Goal: Task Accomplishment & Management: Complete application form

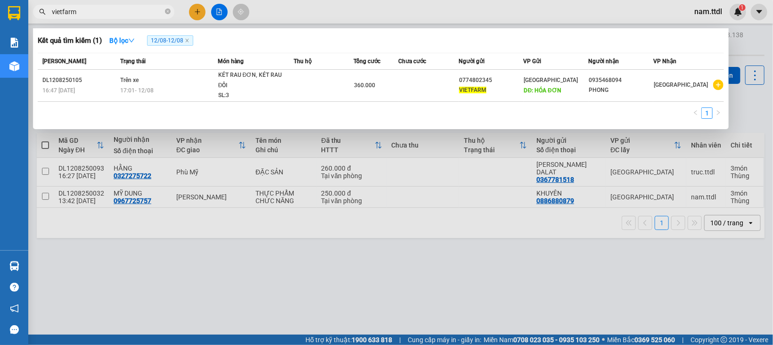
click at [332, 246] on div at bounding box center [386, 172] width 773 height 345
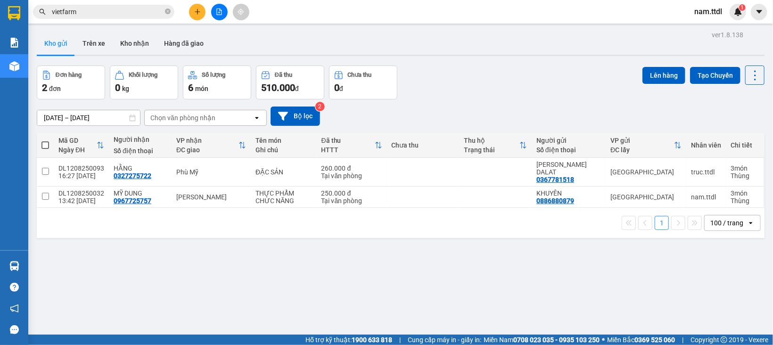
click at [138, 15] on input "vietfarm" at bounding box center [107, 12] width 111 height 10
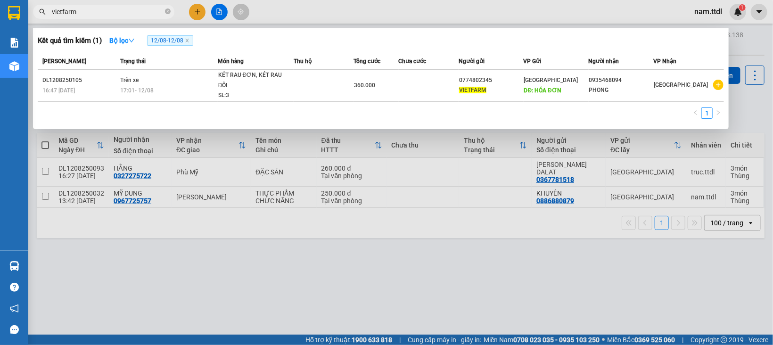
click at [138, 15] on input "vietfarm" at bounding box center [107, 12] width 111 height 10
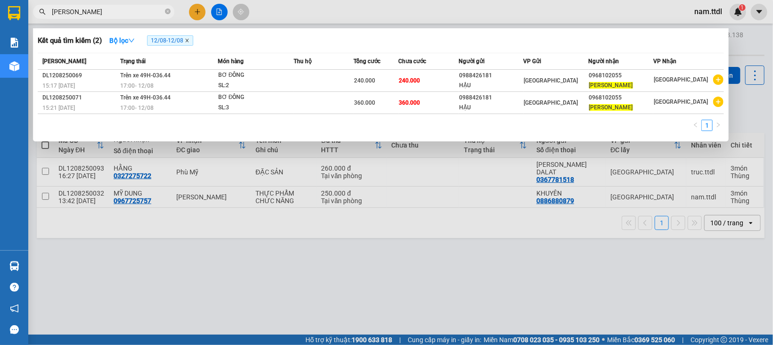
type input "[PERSON_NAME]"
click at [189, 41] on icon "close" at bounding box center [187, 40] width 5 height 5
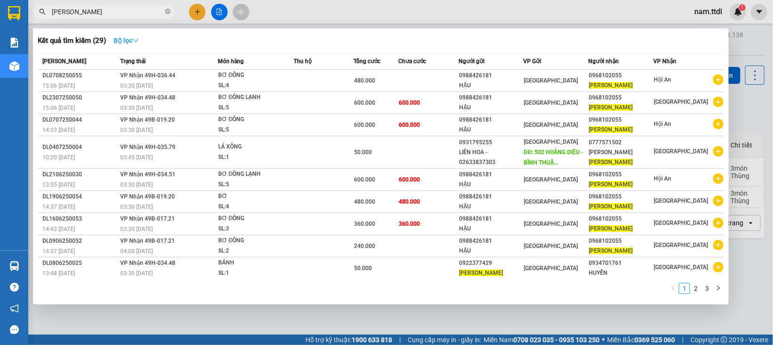
click at [138, 38] on icon "down" at bounding box center [135, 40] width 7 height 7
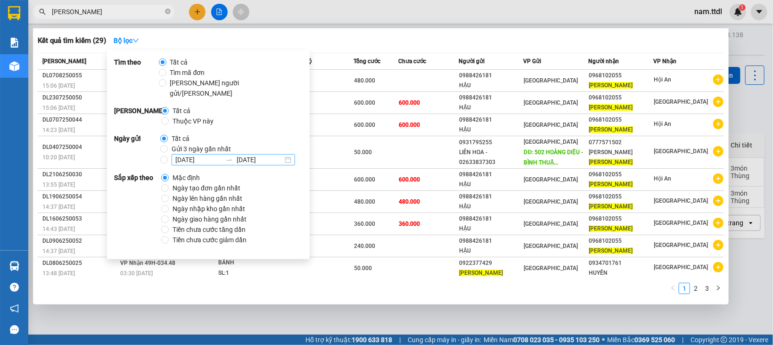
click at [287, 154] on div "[DATE] [DATE]" at bounding box center [232, 159] width 123 height 11
click at [168, 156] on input "[DATE] [DATE]" at bounding box center [164, 160] width 8 height 8
radio input "true"
radio input "false"
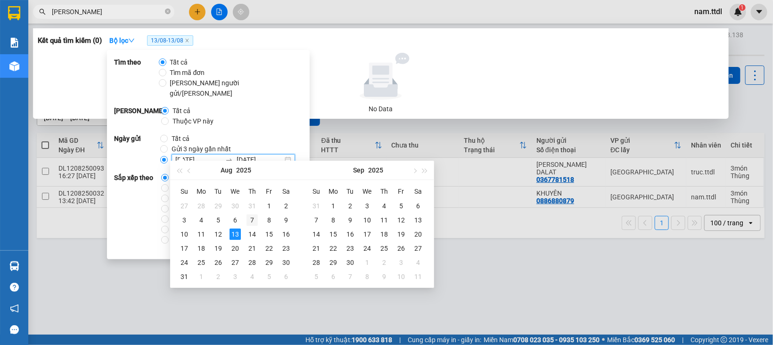
type input "[DATE]"
click at [252, 222] on div "7" at bounding box center [251, 219] width 11 height 11
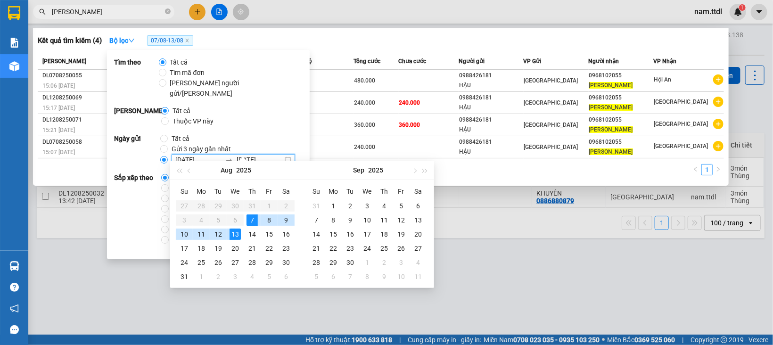
click at [252, 222] on div "7" at bounding box center [251, 219] width 11 height 11
type input "[DATE]"
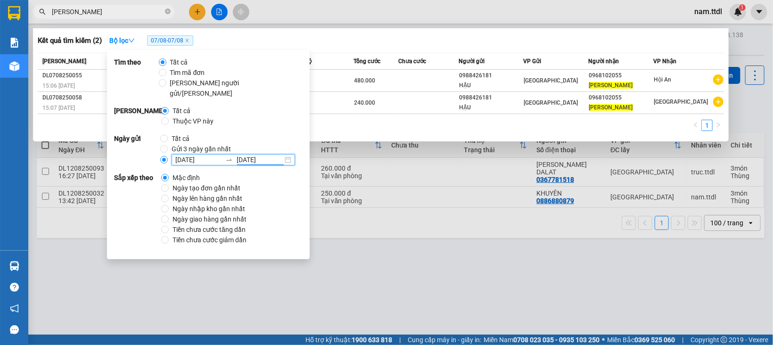
click at [376, 126] on div "1" at bounding box center [381, 128] width 686 height 17
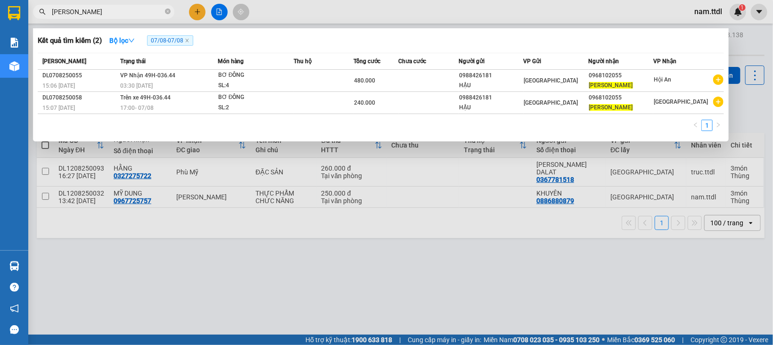
click at [277, 244] on div at bounding box center [386, 172] width 773 height 345
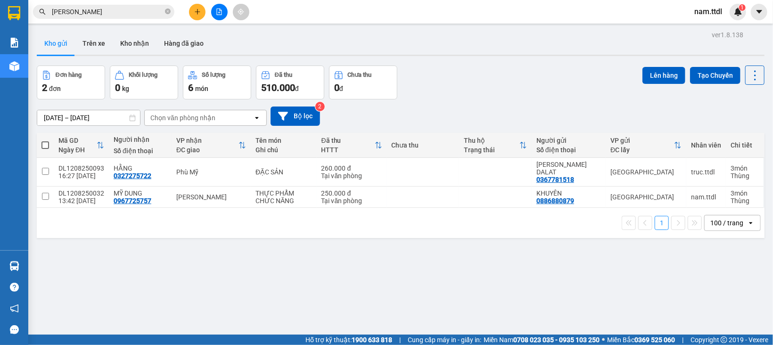
click at [221, 17] on button at bounding box center [219, 12] width 16 height 16
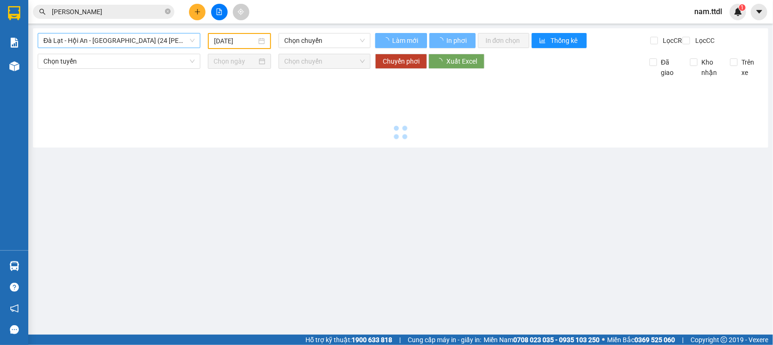
type input "[DATE]"
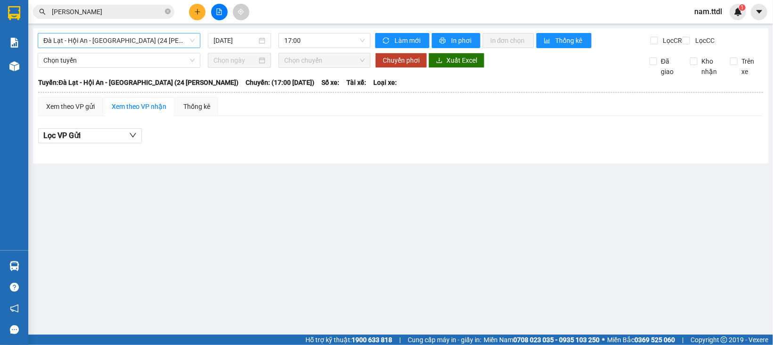
click at [117, 43] on span "Đà Lạt - Hội An - [GEOGRAPHIC_DATA] (24 [PERSON_NAME])" at bounding box center [118, 40] width 151 height 14
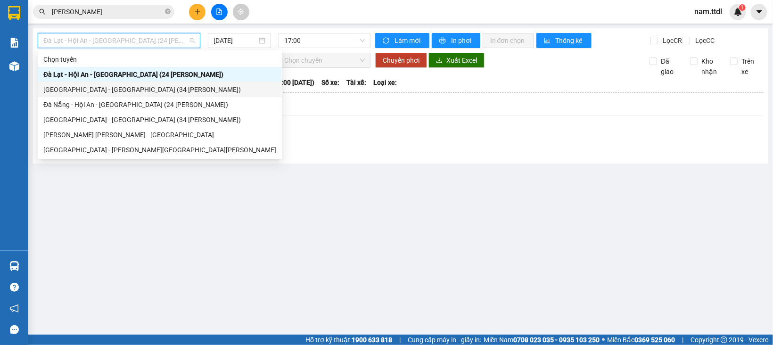
click at [105, 89] on div "[GEOGRAPHIC_DATA] - [GEOGRAPHIC_DATA] (34 [PERSON_NAME])" at bounding box center [159, 89] width 233 height 10
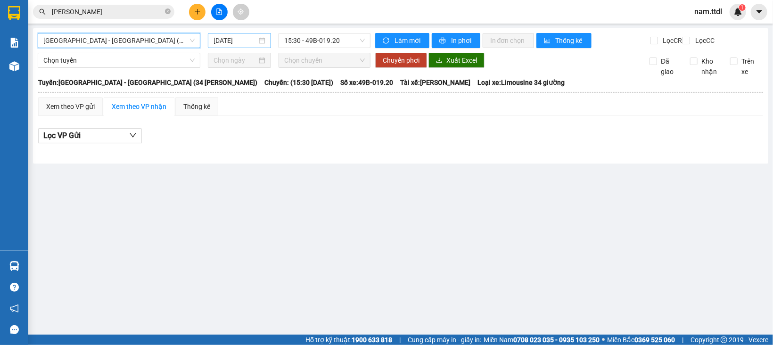
click at [258, 41] on div "[DATE]" at bounding box center [239, 40] width 52 height 10
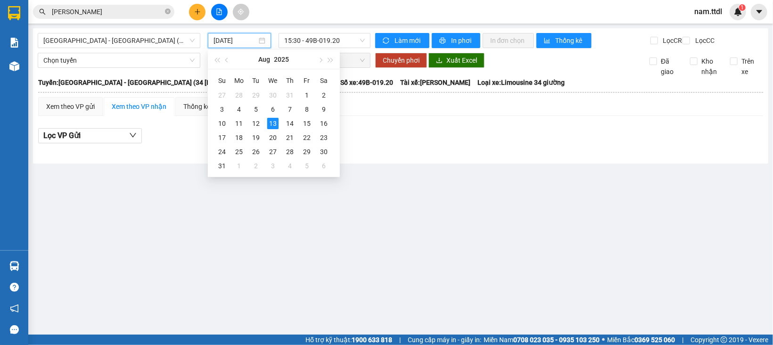
type input "[DATE]"
click at [431, 163] on div "[GEOGRAPHIC_DATA] - [GEOGRAPHIC_DATA] (34 [PERSON_NAME]) [DATE] 15:30 - 49B-019…" at bounding box center [400, 95] width 735 height 135
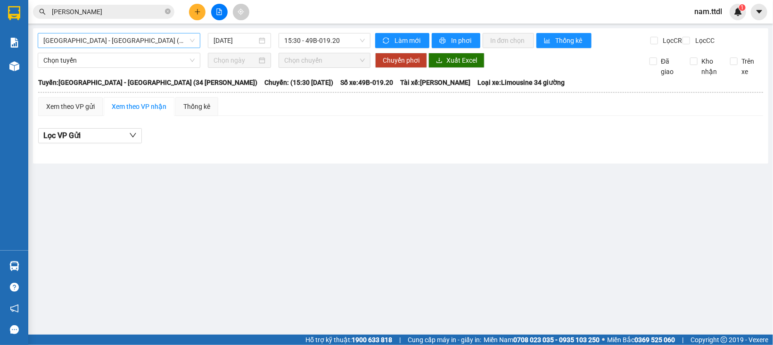
click at [128, 44] on span "[GEOGRAPHIC_DATA] - [GEOGRAPHIC_DATA] (34 [PERSON_NAME])" at bounding box center [118, 40] width 151 height 14
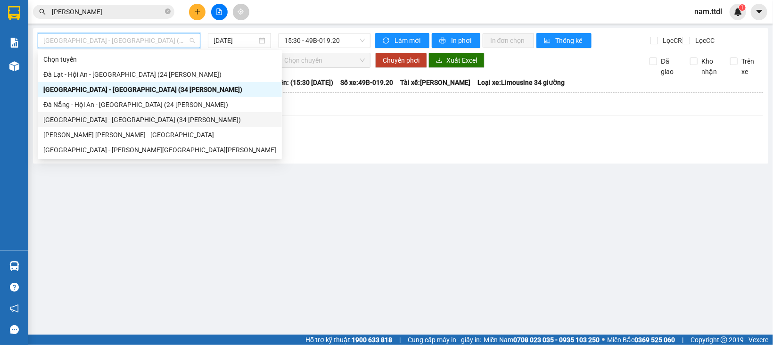
click at [74, 116] on div "[GEOGRAPHIC_DATA] - [GEOGRAPHIC_DATA] (34 [PERSON_NAME])" at bounding box center [159, 119] width 233 height 10
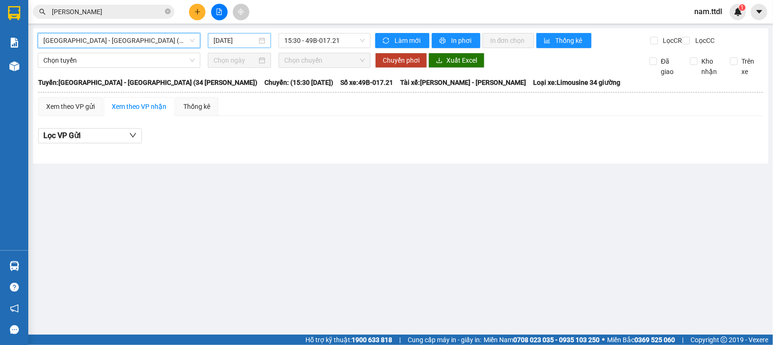
click at [223, 38] on input "[DATE]" at bounding box center [234, 40] width 43 height 10
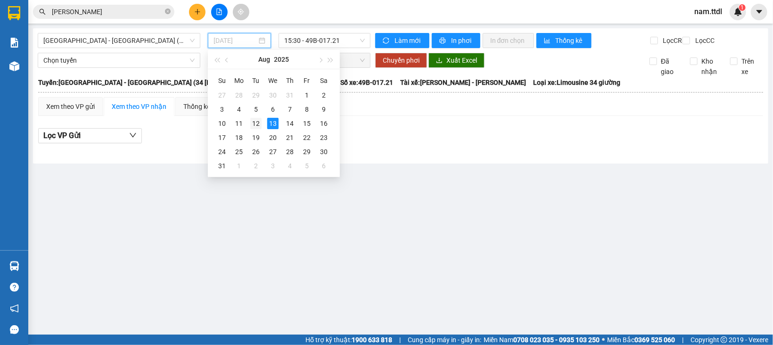
click at [255, 122] on div "12" at bounding box center [255, 123] width 11 height 11
type input "[DATE]"
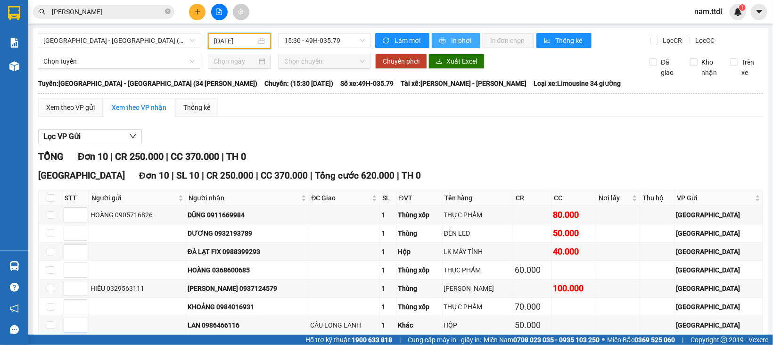
click at [451, 39] on span "In phơi" at bounding box center [462, 40] width 22 height 10
click at [521, 69] on div "Chuyển phơi Xuất Excel" at bounding box center [504, 61] width 259 height 15
click at [309, 43] on span "15:30 - 49H-035.79" at bounding box center [324, 40] width 81 height 14
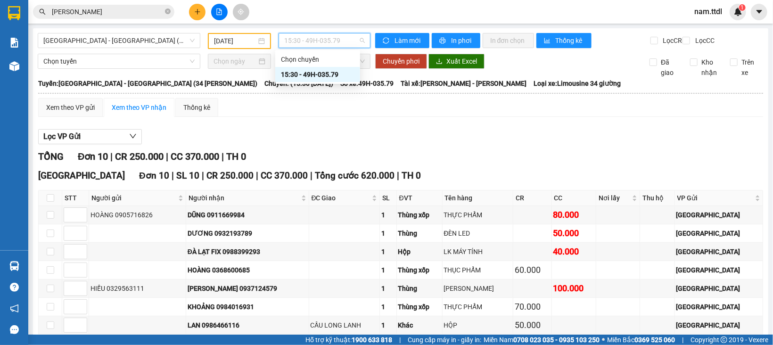
click at [309, 43] on span "15:30 - 49H-035.79" at bounding box center [324, 40] width 81 height 14
click at [143, 45] on span "[GEOGRAPHIC_DATA] - [GEOGRAPHIC_DATA] (34 [PERSON_NAME])" at bounding box center [118, 40] width 151 height 14
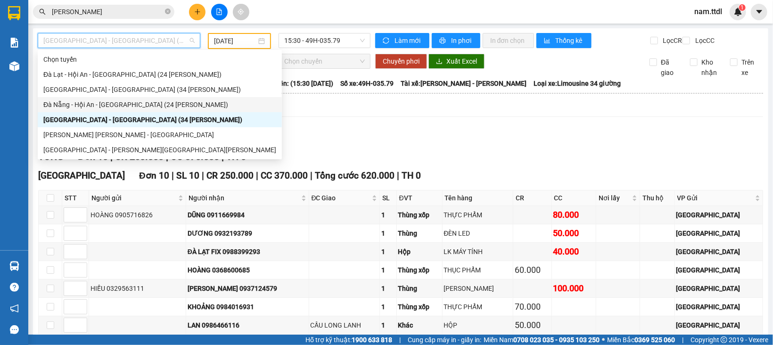
click at [104, 100] on div "Đà Nẵng - Hội An - [GEOGRAPHIC_DATA] (24 [PERSON_NAME])" at bounding box center [159, 104] width 233 height 10
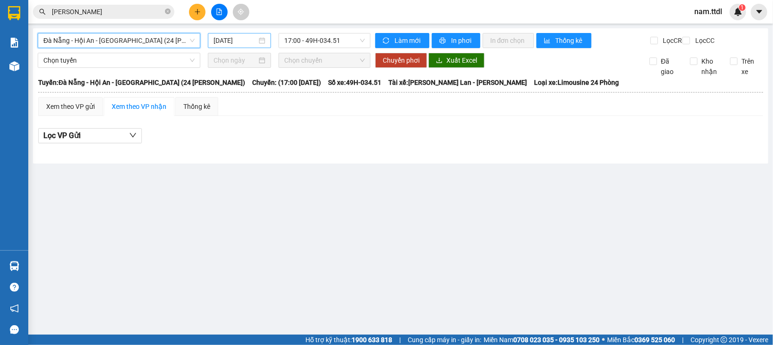
click at [235, 35] on input "[DATE]" at bounding box center [234, 40] width 43 height 10
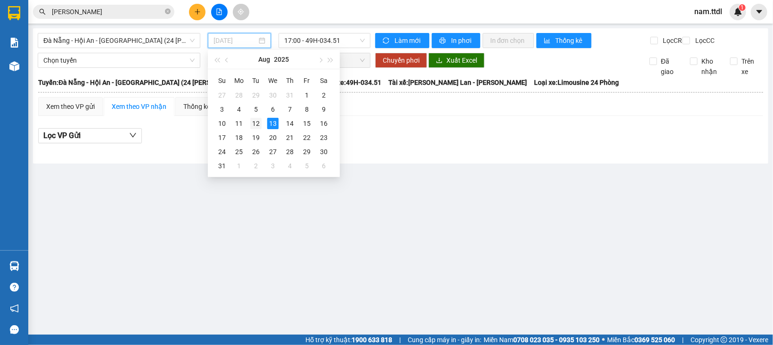
click at [259, 125] on div "12" at bounding box center [255, 123] width 11 height 11
type input "[DATE]"
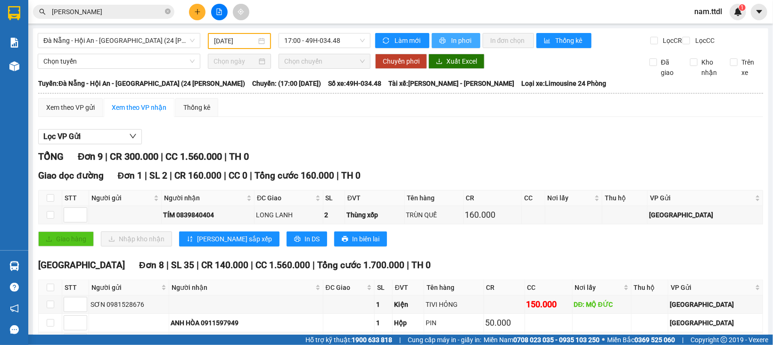
click at [443, 41] on button "In phơi" at bounding box center [455, 40] width 49 height 15
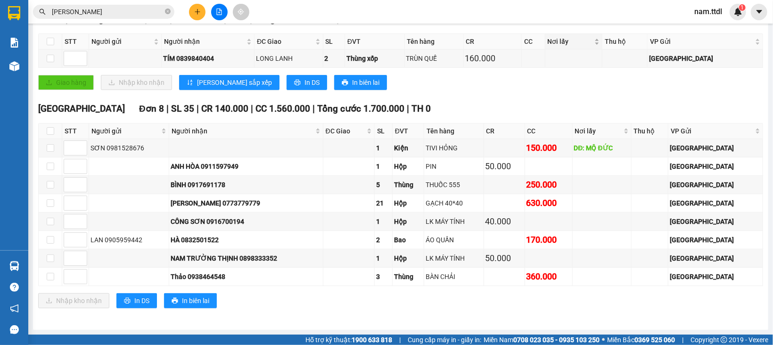
scroll to position [166, 0]
click at [106, 15] on input "[PERSON_NAME]" at bounding box center [107, 12] width 111 height 10
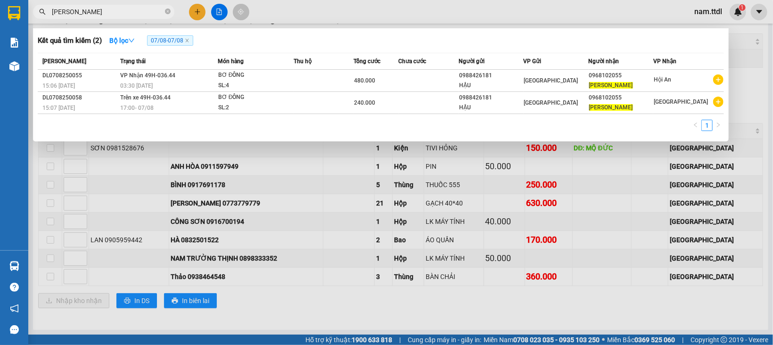
click at [106, 15] on input "[PERSON_NAME]" at bounding box center [107, 12] width 111 height 10
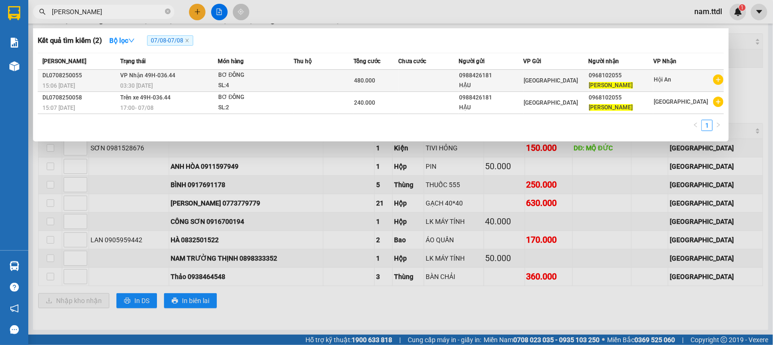
click at [195, 84] on div "03:30 [DATE]" at bounding box center [168, 86] width 97 height 10
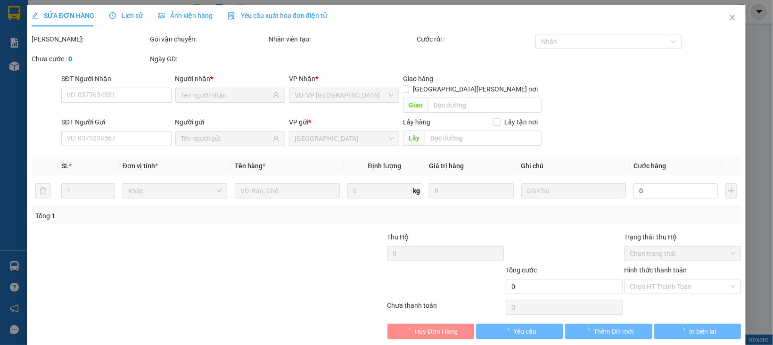
type input "0968102055"
type input "0988426181"
type input "480.000"
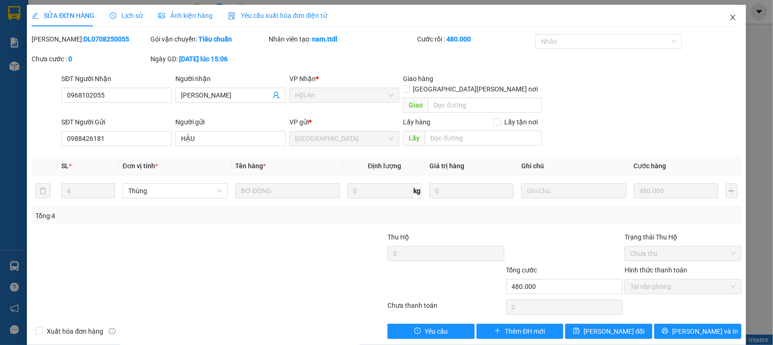
click at [723, 22] on span "Close" at bounding box center [732, 18] width 26 height 26
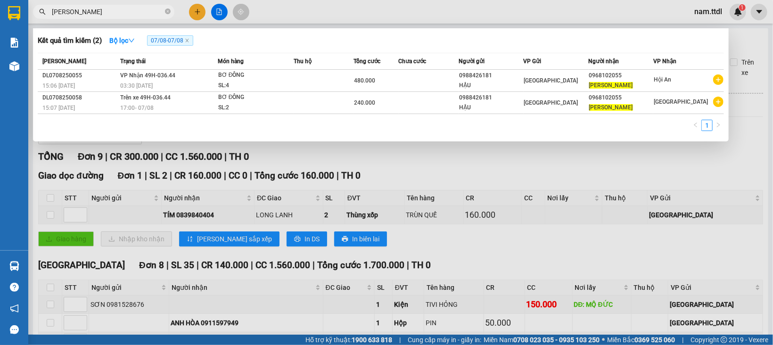
click at [120, 10] on input "[PERSON_NAME]" at bounding box center [107, 12] width 111 height 10
click at [458, 159] on div at bounding box center [386, 172] width 773 height 345
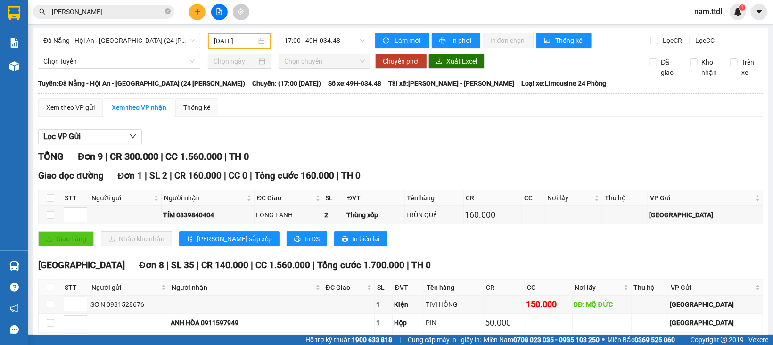
click at [92, 12] on input "[PERSON_NAME]" at bounding box center [107, 12] width 111 height 10
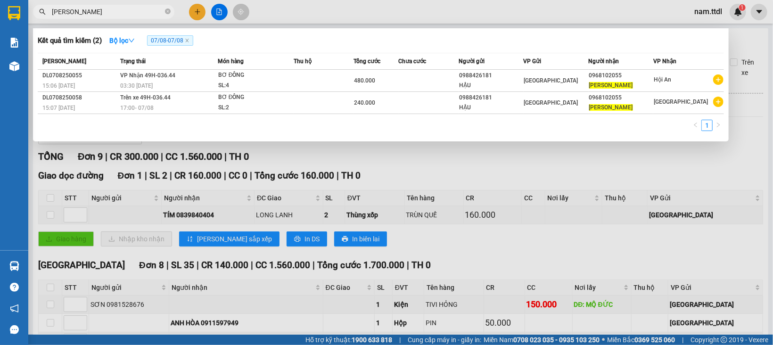
click at [92, 12] on input "[PERSON_NAME]" at bounding box center [107, 12] width 111 height 10
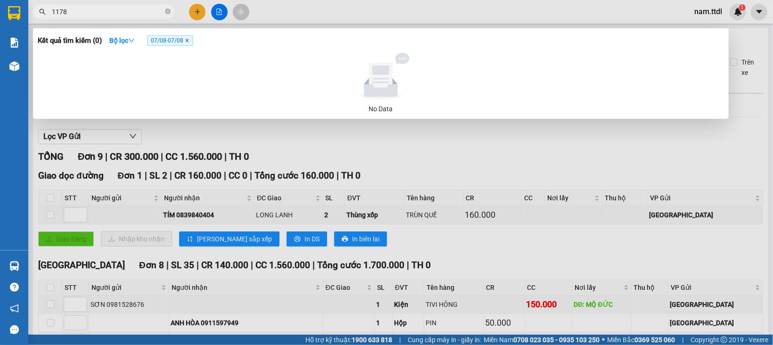
type input "1178"
click at [189, 40] on icon "close" at bounding box center [187, 40] width 5 height 5
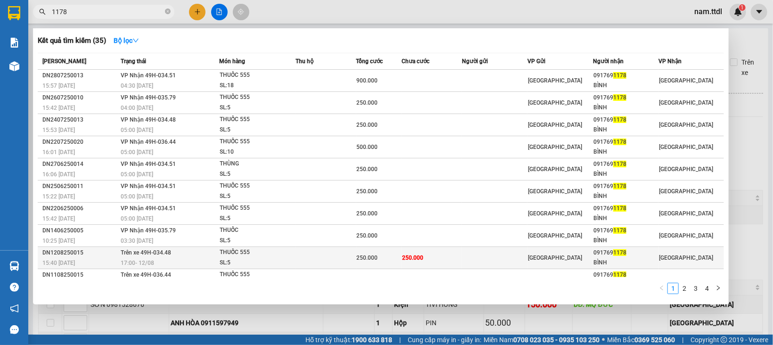
click at [425, 258] on td "250.000" at bounding box center [431, 258] width 60 height 22
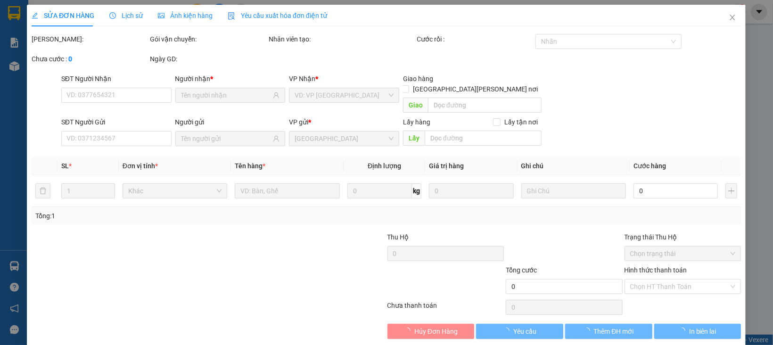
type input "0917691178"
type input "BÌNH"
type input "250.000"
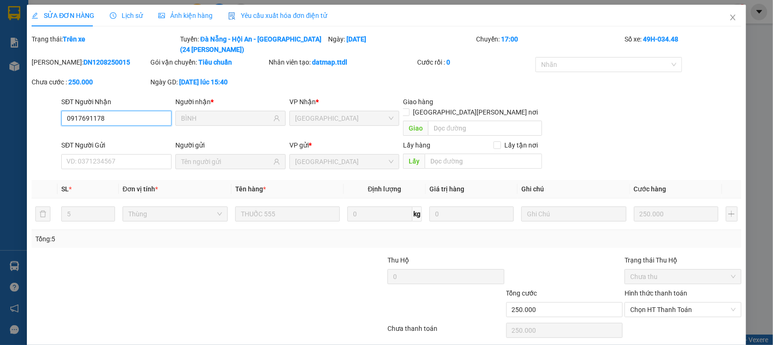
scroll to position [15, 0]
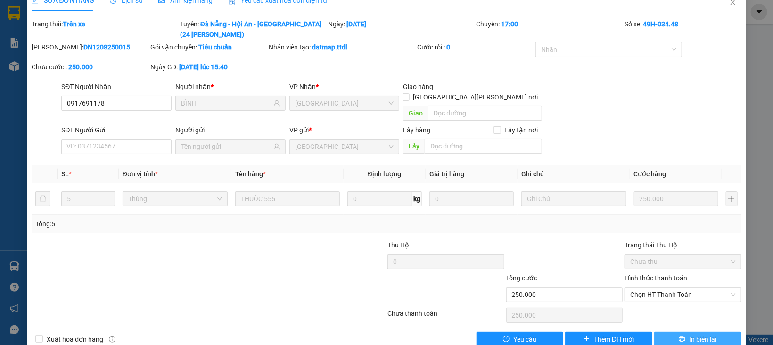
click at [675, 332] on button "In biên lai" at bounding box center [697, 339] width 87 height 15
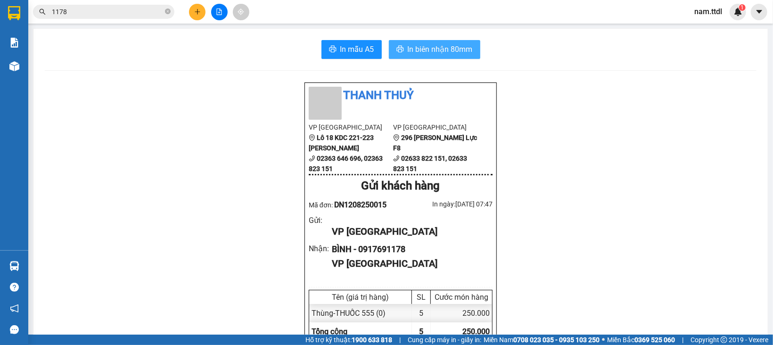
click at [436, 49] on span "In biên nhận 80mm" at bounding box center [439, 49] width 65 height 12
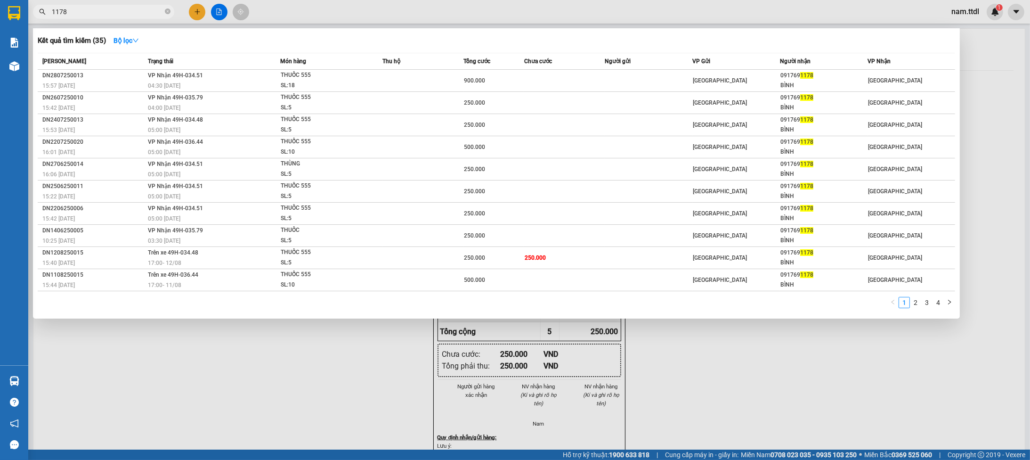
click at [99, 14] on input "1178" at bounding box center [107, 12] width 111 height 10
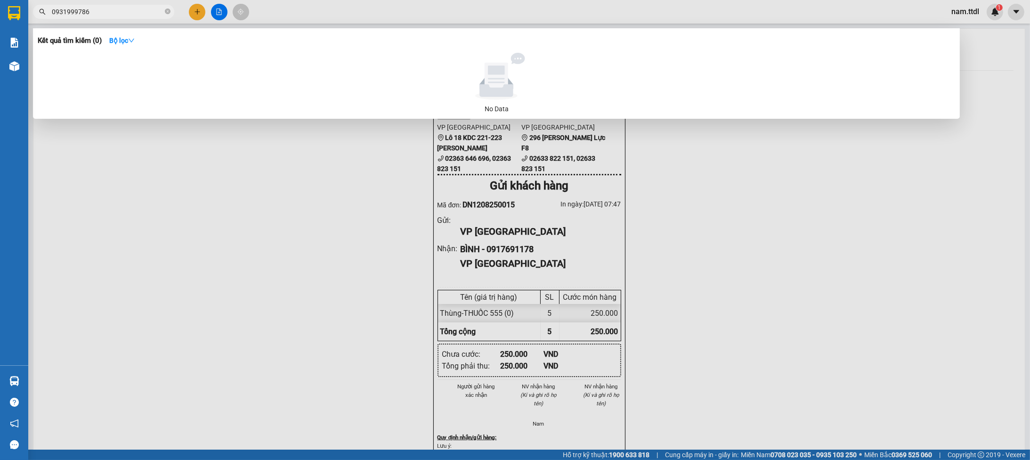
click at [113, 9] on input "0931999786" at bounding box center [107, 12] width 111 height 10
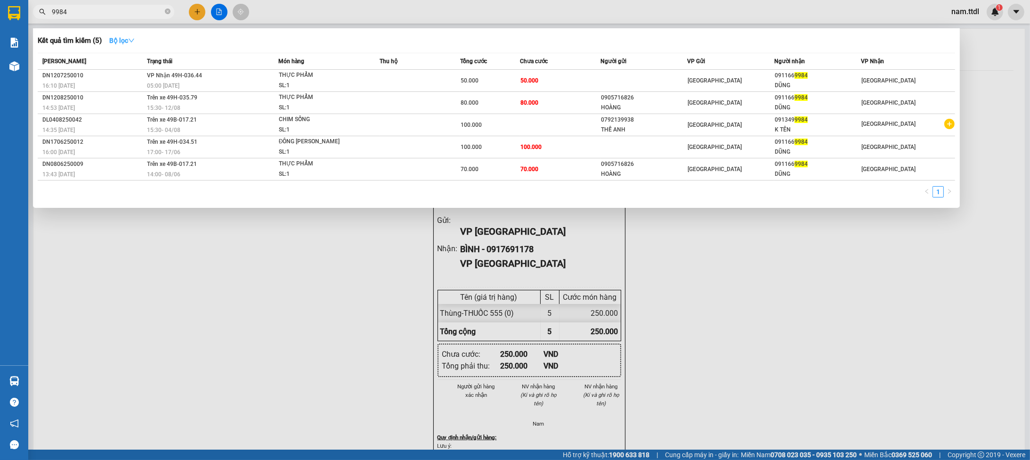
type input "9984"
click at [103, 41] on button "Bộ lọc" at bounding box center [122, 40] width 41 height 15
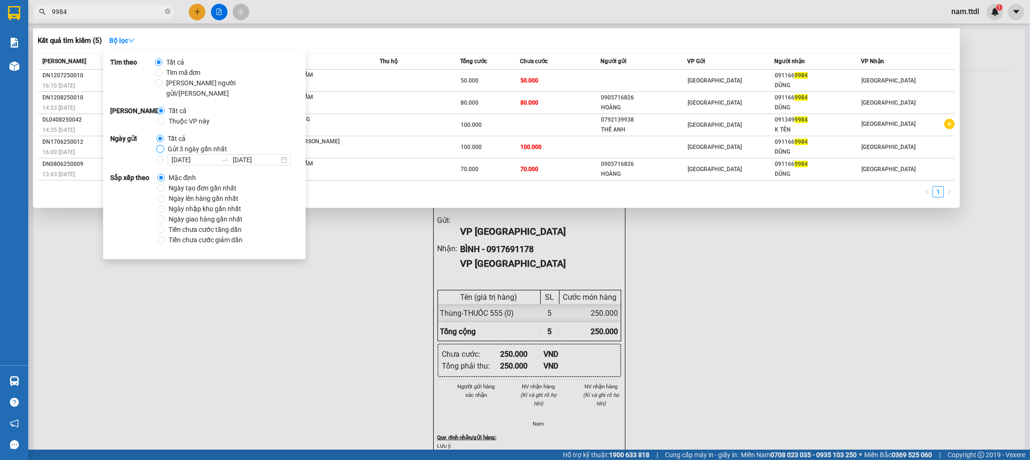
click at [162, 145] on input "Gửi 3 ngày gần nhất" at bounding box center [160, 149] width 8 height 8
radio input "true"
radio input "false"
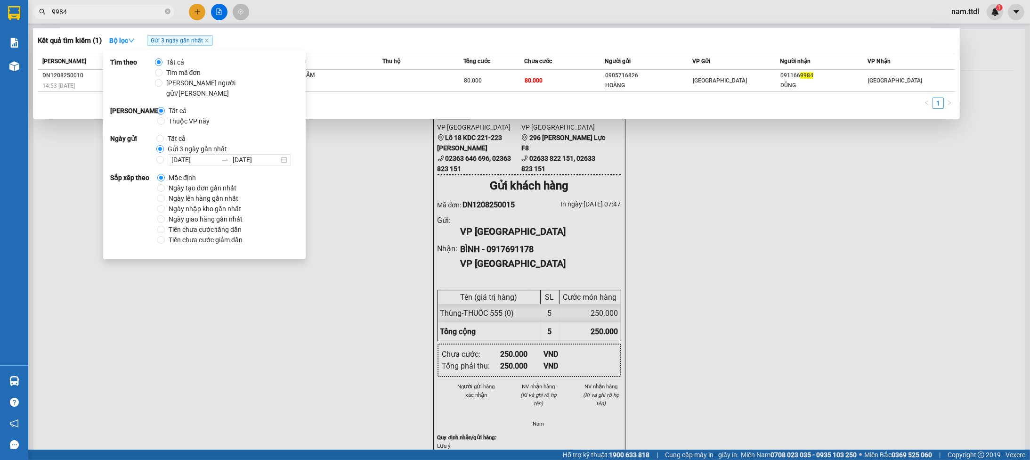
drag, startPoint x: 508, startPoint y: 103, endPoint x: 517, endPoint y: 99, distance: 9.7
click at [509, 103] on div "1" at bounding box center [497, 106] width 918 height 17
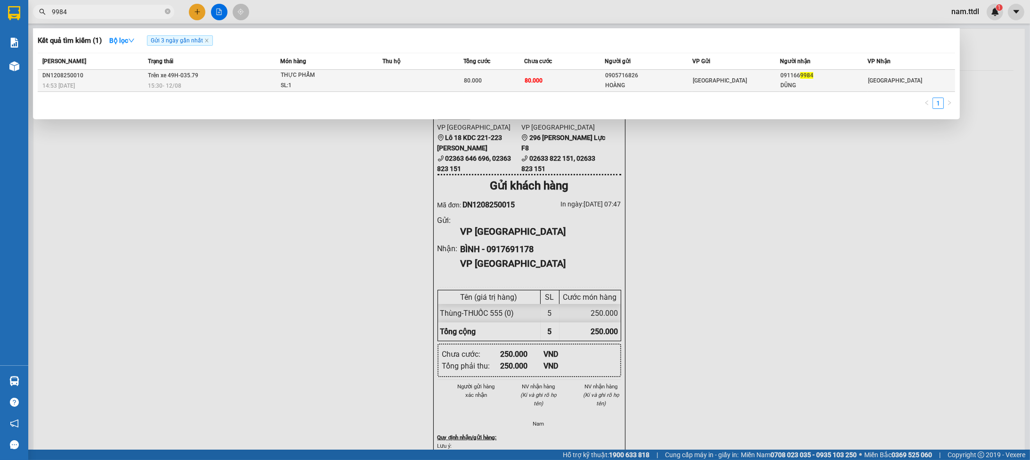
click at [527, 84] on span "80.000" at bounding box center [534, 80] width 18 height 7
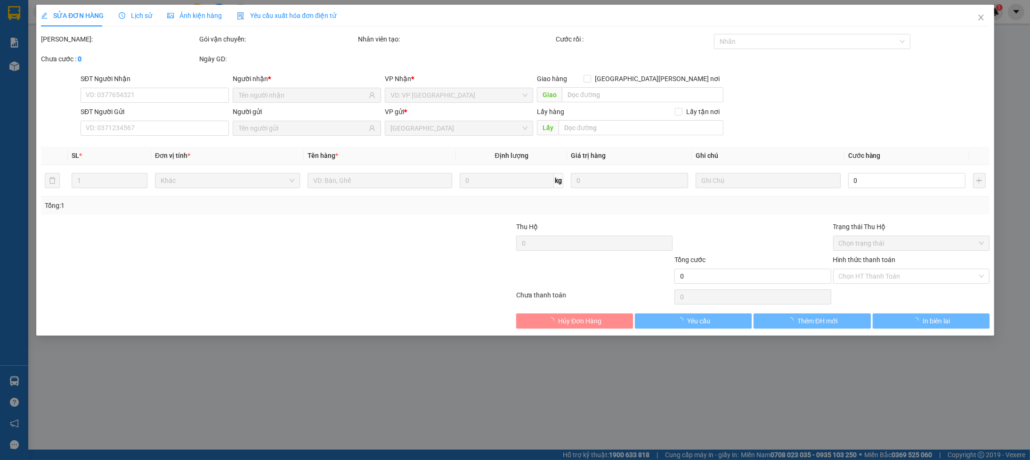
type input "0911669984"
type input "DŨNG"
type input "0905716826"
type input "HOÀNG"
type input "80.000"
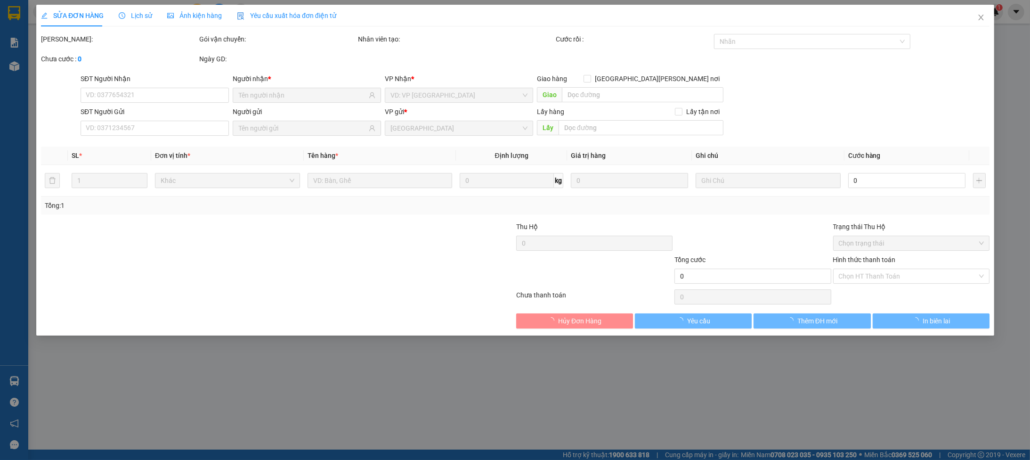
type input "80.000"
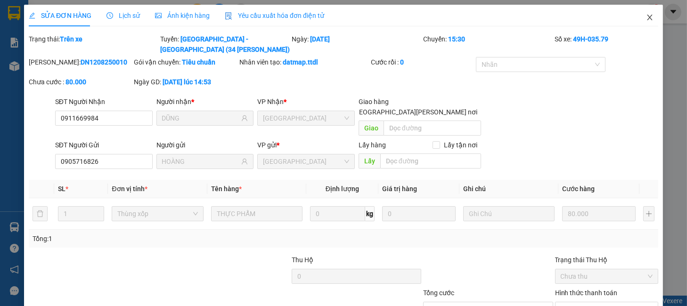
click at [647, 16] on icon "close" at bounding box center [649, 18] width 5 height 6
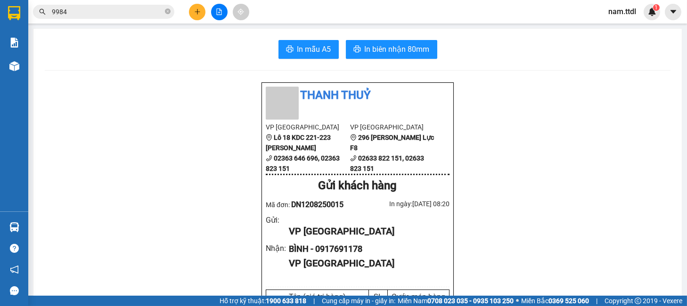
click at [192, 11] on button at bounding box center [197, 12] width 16 height 16
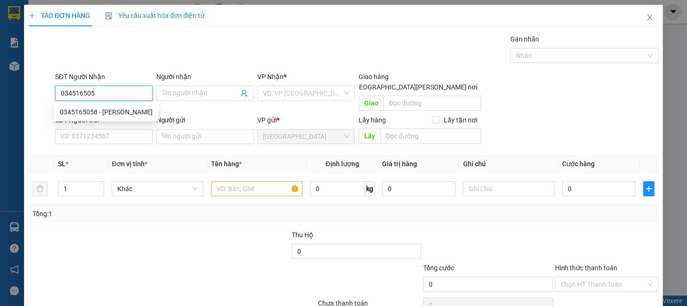
type input "0345165058"
click at [102, 111] on div "0345165058 - [PERSON_NAME]" at bounding box center [106, 112] width 93 height 10
type input "[PERSON_NAME]"
type input "0345165058"
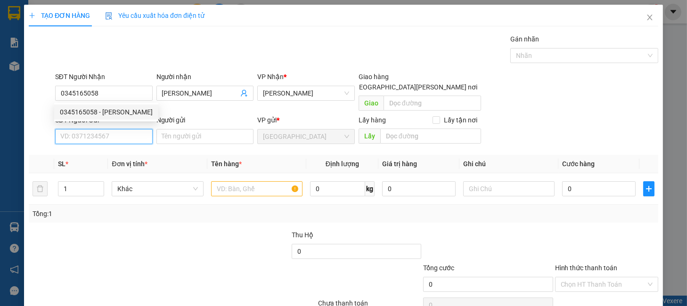
click at [109, 129] on input "SĐT Người Gửi" at bounding box center [104, 136] width 98 height 15
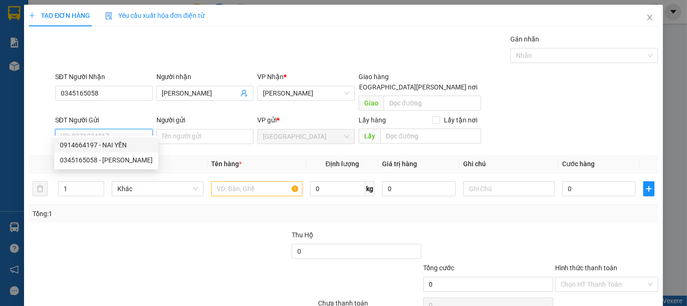
click at [107, 140] on div "0914664197 - NAI YẾN" at bounding box center [106, 145] width 93 height 10
type input "0914664197"
type input "NAI YẾN"
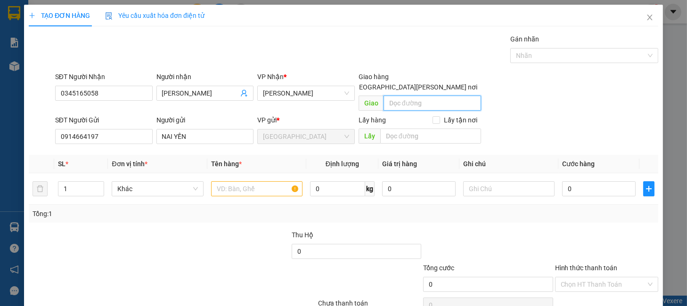
click at [400, 96] on input "text" at bounding box center [432, 103] width 98 height 15
type input "CX VIỆT HƯNG"
click at [438, 82] on span "[GEOGRAPHIC_DATA][PERSON_NAME] nơi" at bounding box center [415, 87] width 132 height 10
click at [348, 83] on input "[GEOGRAPHIC_DATA][PERSON_NAME] nơi" at bounding box center [344, 86] width 7 height 7
checkbox input "true"
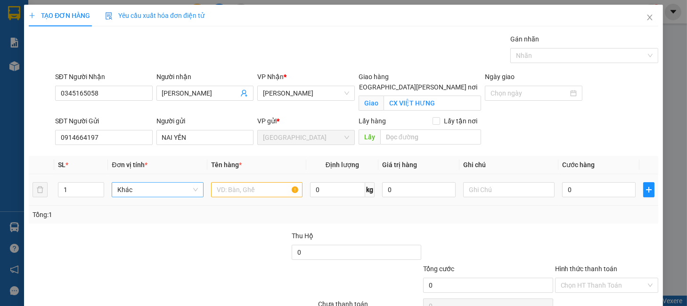
click at [159, 191] on span "Khác" at bounding box center [157, 190] width 80 height 14
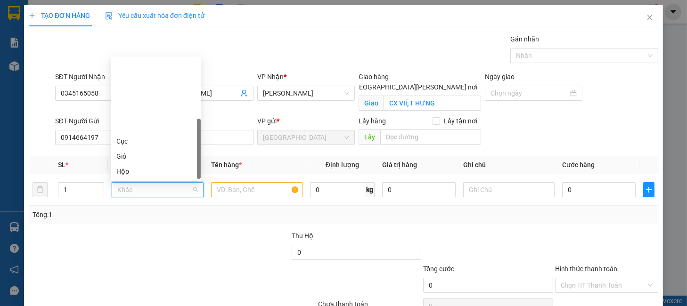
scroll to position [90, 0]
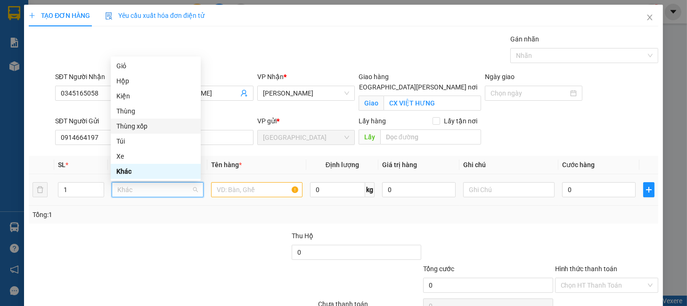
click at [142, 129] on div "Thùng xốp" at bounding box center [155, 126] width 79 height 10
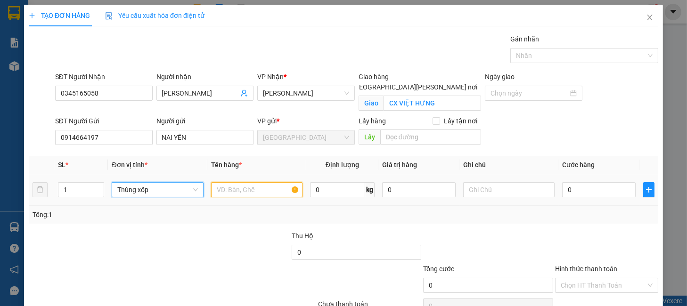
click at [221, 183] on input "text" at bounding box center [256, 189] width 91 height 15
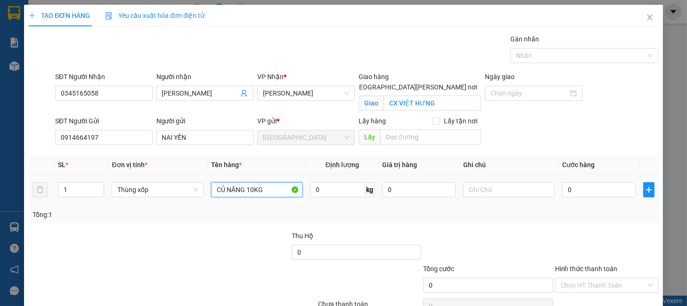
type input "CỦ NĂNG 10KG"
click at [565, 188] on input "0" at bounding box center [598, 189] width 73 height 15
type input "7"
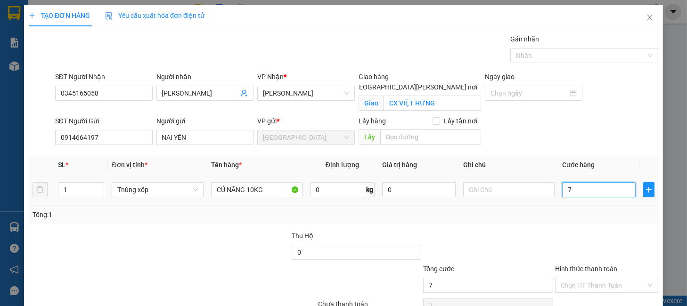
type input "70"
type input "70.000"
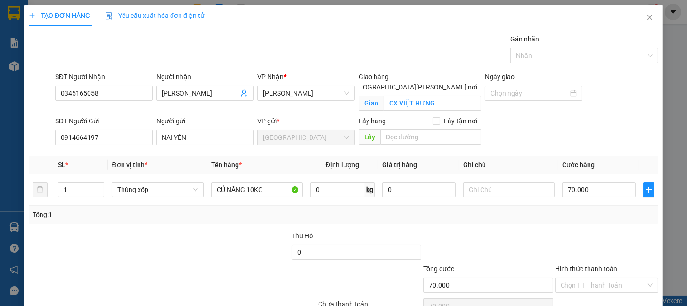
click at [624, 248] on div at bounding box center [606, 247] width 105 height 33
click at [577, 278] on input "Hình thức thanh toán" at bounding box center [603, 285] width 85 height 14
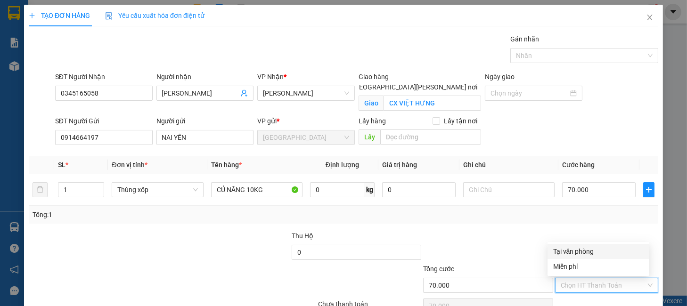
click at [568, 250] on div "Tại văn phòng" at bounding box center [598, 251] width 90 height 10
type input "0"
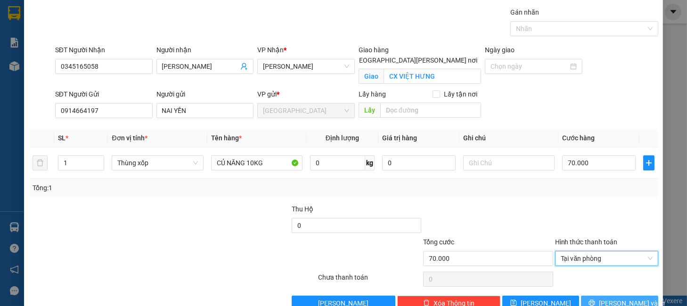
scroll to position [49, 0]
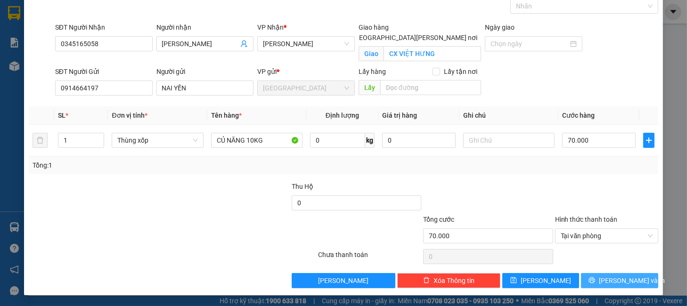
click at [586, 280] on button "[PERSON_NAME] và In" at bounding box center [619, 280] width 77 height 15
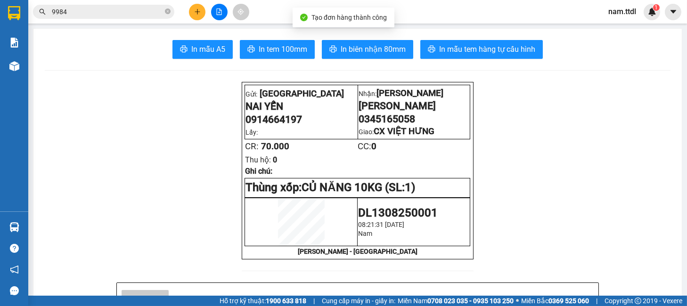
click at [277, 42] on button "In tem 100mm" at bounding box center [277, 49] width 75 height 19
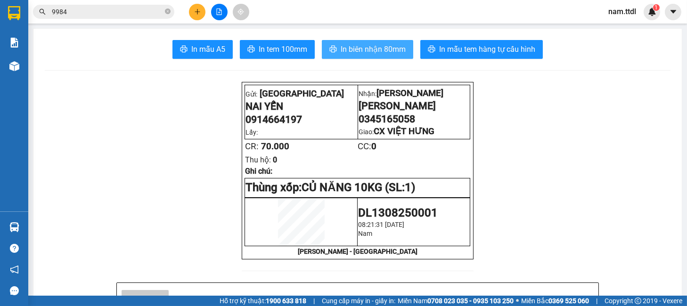
click at [378, 50] on span "In biên nhận 80mm" at bounding box center [373, 49] width 65 height 12
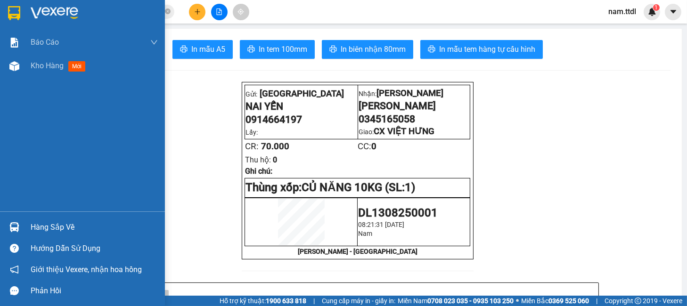
click at [9, 10] on img at bounding box center [14, 13] width 12 height 14
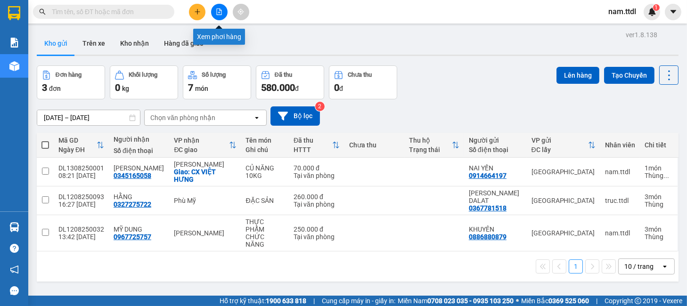
click at [223, 12] on button at bounding box center [219, 12] width 16 height 16
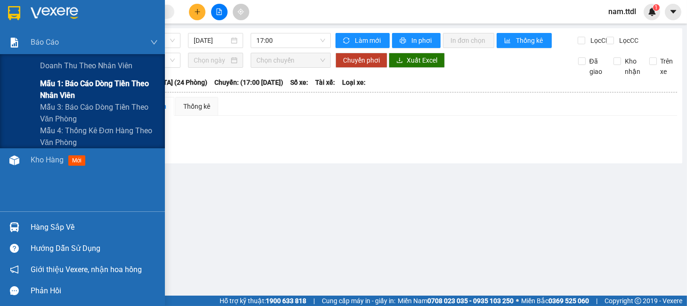
click at [49, 83] on span "Mẫu 1: Báo cáo dòng tiền theo nhân viên" at bounding box center [99, 90] width 118 height 24
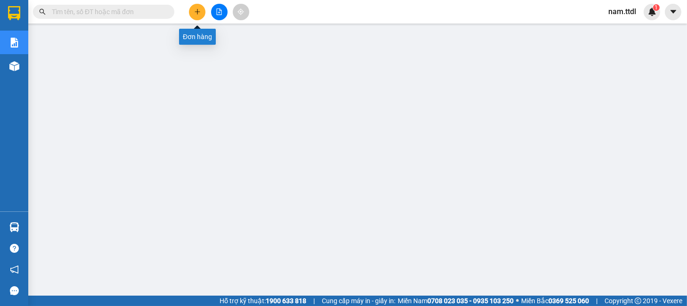
click at [194, 10] on icon "plus" at bounding box center [197, 11] width 7 height 7
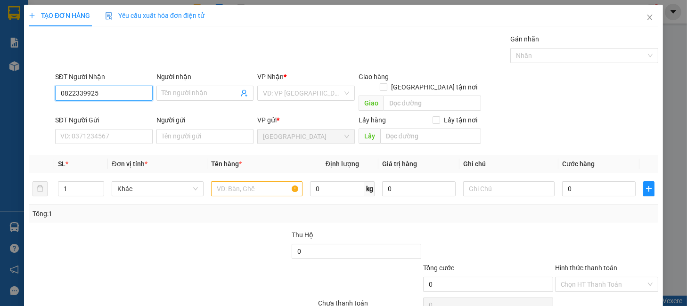
click at [126, 94] on input "0822339925" at bounding box center [104, 93] width 98 height 15
type input "0822339925"
click at [177, 90] on input "Người nhận" at bounding box center [200, 93] width 77 height 10
click at [304, 98] on input "search" at bounding box center [303, 93] width 80 height 14
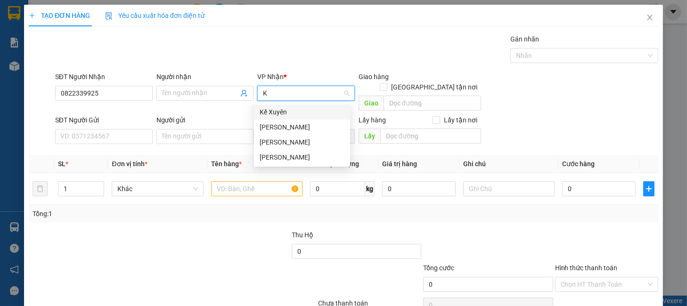
type input "KH"
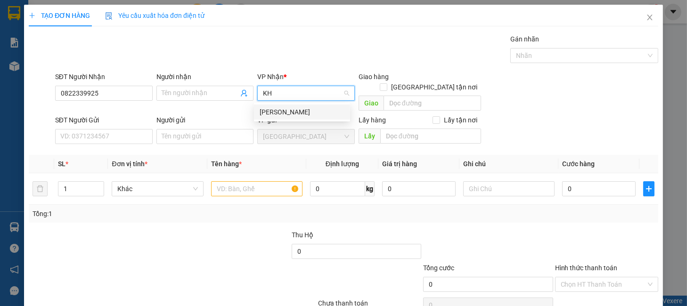
drag, startPoint x: 280, startPoint y: 106, endPoint x: 235, endPoint y: 49, distance: 73.0
click at [281, 106] on div "[PERSON_NAME]" at bounding box center [302, 112] width 96 height 15
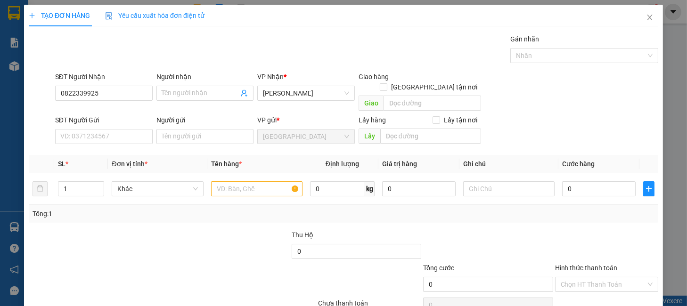
scroll to position [166, 0]
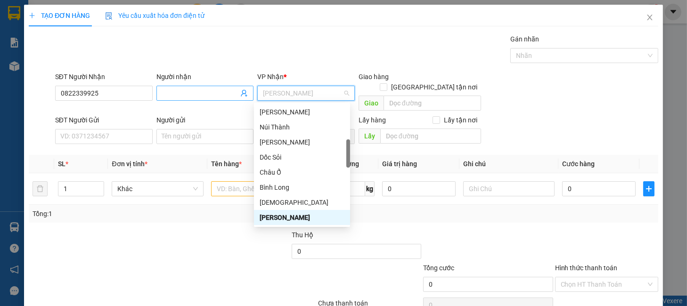
click at [177, 93] on input "Người nhận" at bounding box center [200, 93] width 77 height 10
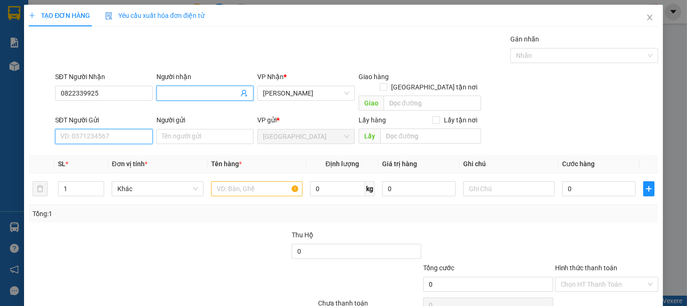
click at [119, 132] on input "SĐT Người Gửi" at bounding box center [104, 136] width 98 height 15
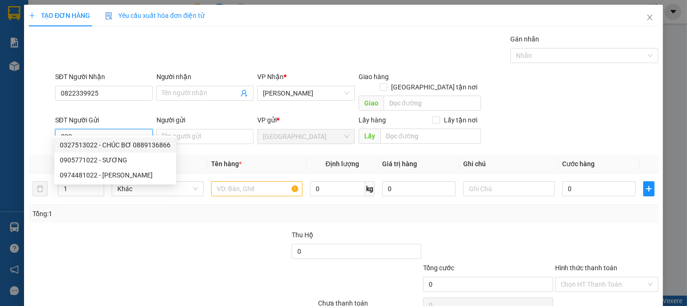
click at [115, 144] on div "0327513022 - CHÚC BƠ 0889136866" at bounding box center [115, 145] width 111 height 10
type input "0327513022"
type input "CHÚC BƠ 0889136866"
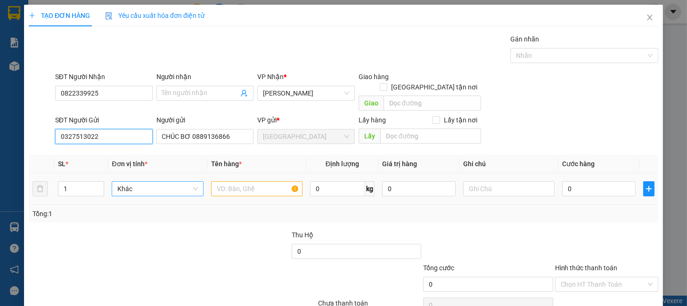
click at [163, 182] on span "Khác" at bounding box center [157, 189] width 80 height 14
type input "0327513022"
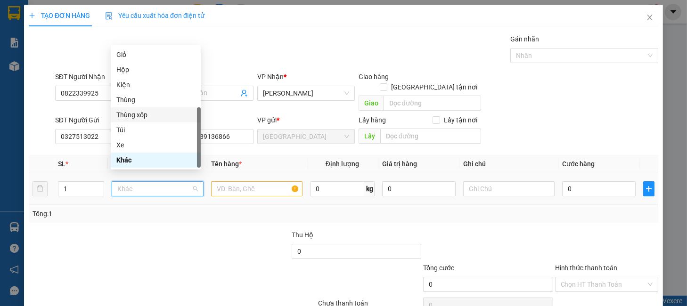
click at [134, 114] on div "Thùng xốp" at bounding box center [155, 115] width 79 height 10
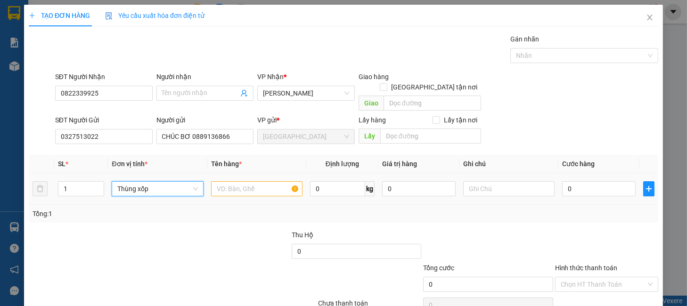
drag, startPoint x: 64, startPoint y: 186, endPoint x: 41, endPoint y: 196, distance: 25.3
click at [42, 195] on div "SL * Đơn vị tính * Tên hàng * Định lượng Giá trị hàng Ghi chú Cước hàng 1 Thùng…" at bounding box center [343, 189] width 629 height 68
drag, startPoint x: 41, startPoint y: 185, endPoint x: 12, endPoint y: 191, distance: 29.8
click at [13, 191] on div "TẠO ĐƠN HÀNG Yêu cầu xuất hóa đơn điện tử Transit Pickup Surcharge Ids Transit …" at bounding box center [343, 153] width 687 height 306
type input "2"
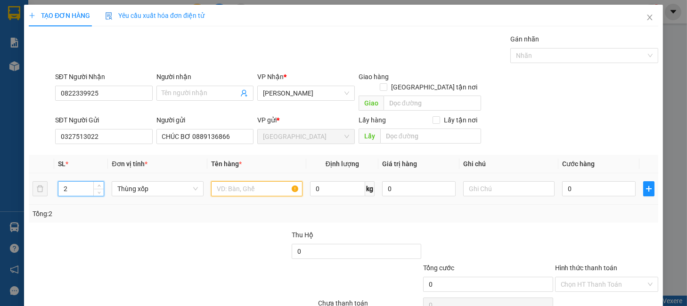
click at [235, 181] on input "text" at bounding box center [256, 188] width 91 height 15
type input "BƠ"
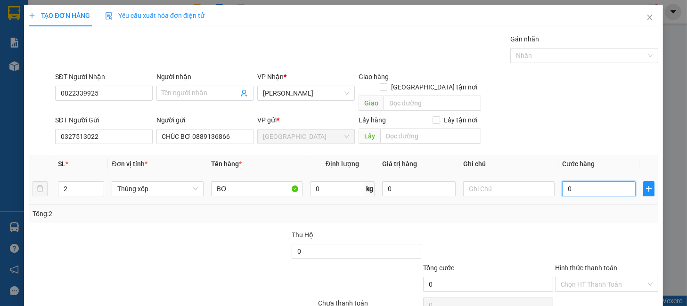
type input "2"
type input "24"
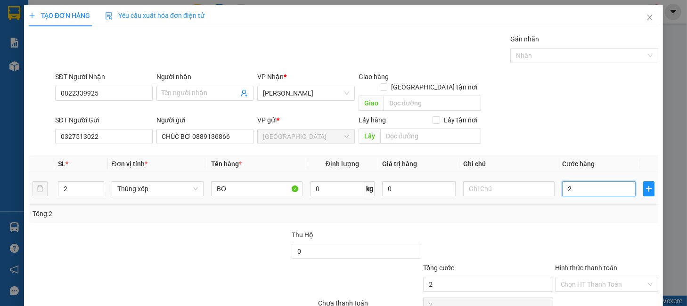
type input "24"
type input "240"
click at [585, 181] on input "240" at bounding box center [598, 188] width 73 height 15
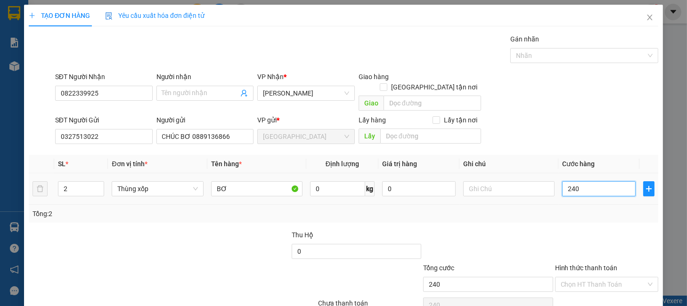
click at [585, 181] on input "240" at bounding box center [598, 188] width 73 height 15
type input "2"
type input "20"
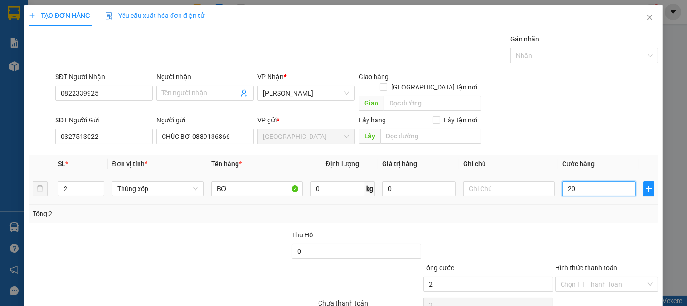
type input "20"
type input "200"
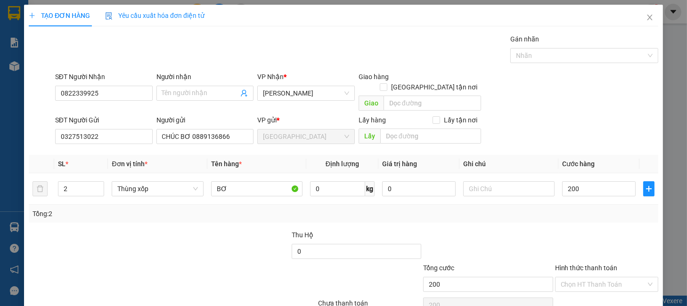
type input "200.000"
click at [579, 211] on div "Tổng: 2" at bounding box center [343, 214] width 629 height 18
click at [594, 277] on input "Hình thức thanh toán" at bounding box center [603, 284] width 85 height 14
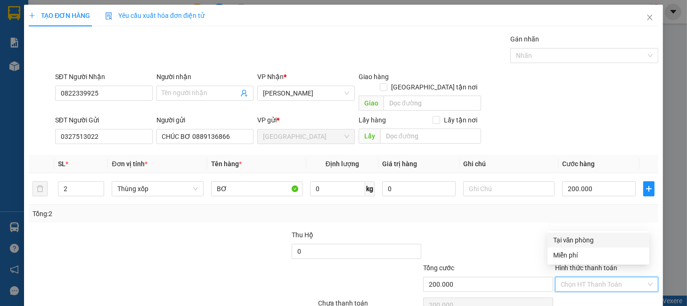
click at [583, 238] on div "Tại văn phòng" at bounding box center [598, 240] width 90 height 10
type input "0"
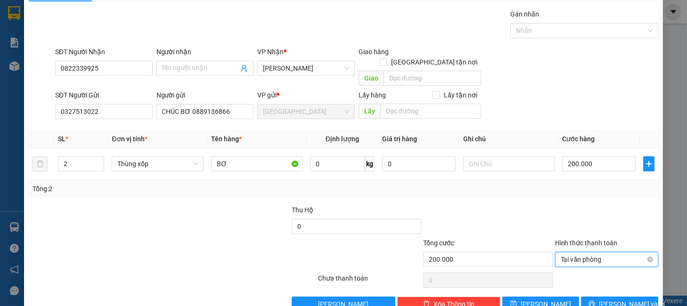
scroll to position [39, 0]
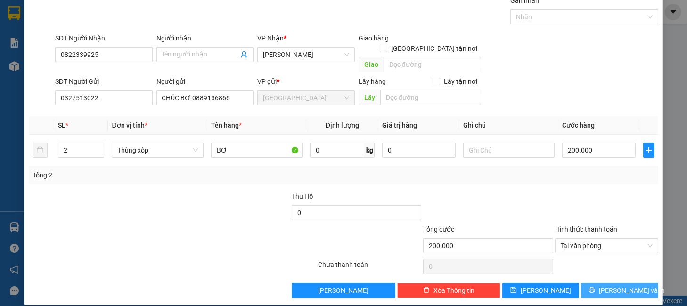
click at [604, 285] on span "[PERSON_NAME] và In" at bounding box center [632, 290] width 66 height 10
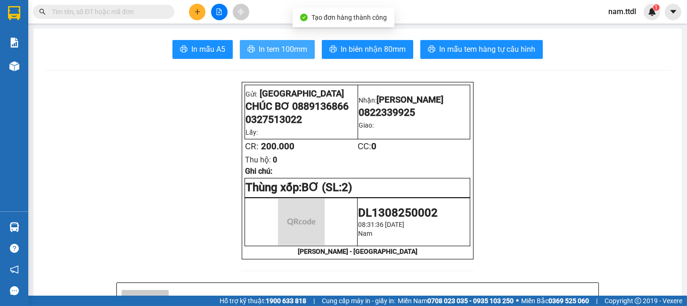
click at [279, 46] on span "In tem 100mm" at bounding box center [283, 49] width 49 height 12
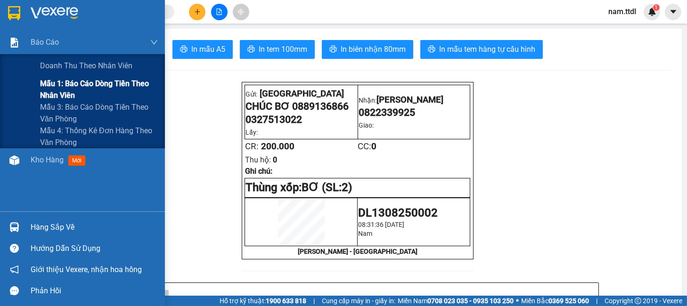
drag, startPoint x: 54, startPoint y: 82, endPoint x: 59, endPoint y: 70, distance: 13.3
click at [55, 82] on span "Mẫu 1: Báo cáo dòng tiền theo nhân viên" at bounding box center [99, 90] width 118 height 24
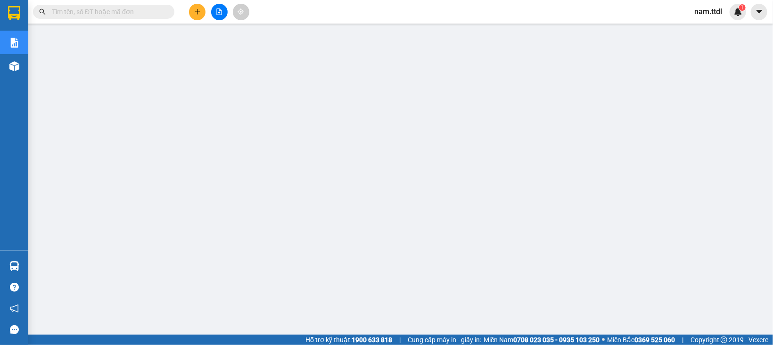
click at [95, 16] on input "text" at bounding box center [107, 12] width 111 height 10
click at [106, 13] on input "text" at bounding box center [107, 12] width 111 height 10
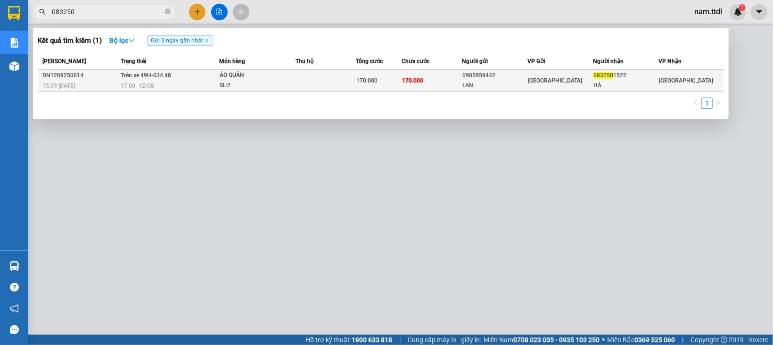
type input "083250"
click at [426, 73] on td "170.000" at bounding box center [431, 81] width 60 height 22
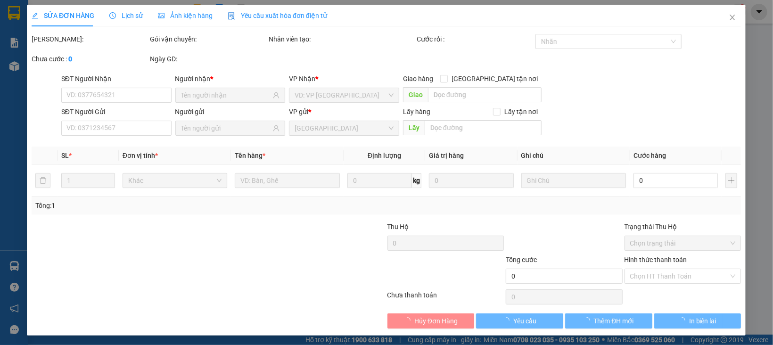
type input "0832501522"
type input "HÀ"
type input "0905959442"
type input "LAN"
type input "170.000"
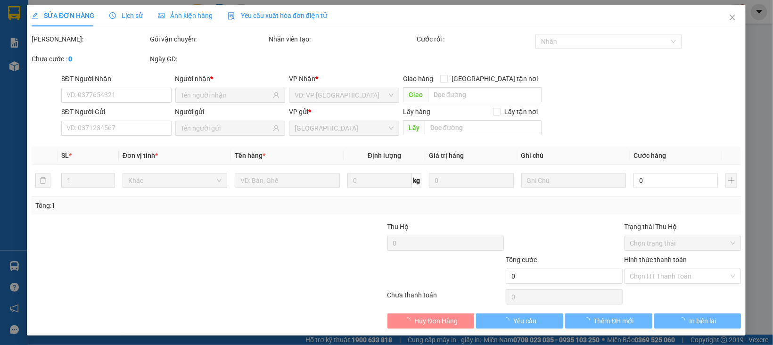
type input "170.000"
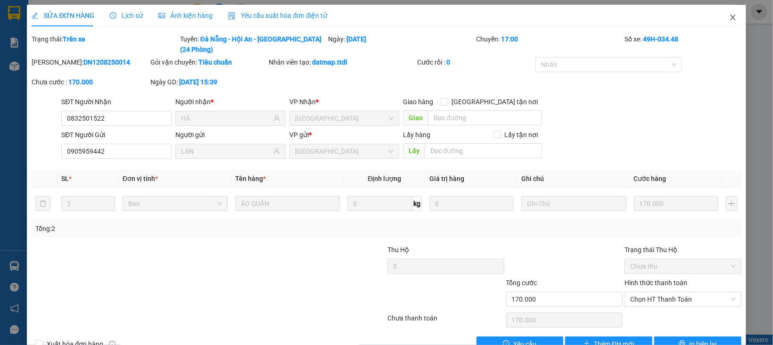
click at [686, 15] on icon "close" at bounding box center [733, 18] width 8 height 8
